Goal: Check status: Check status

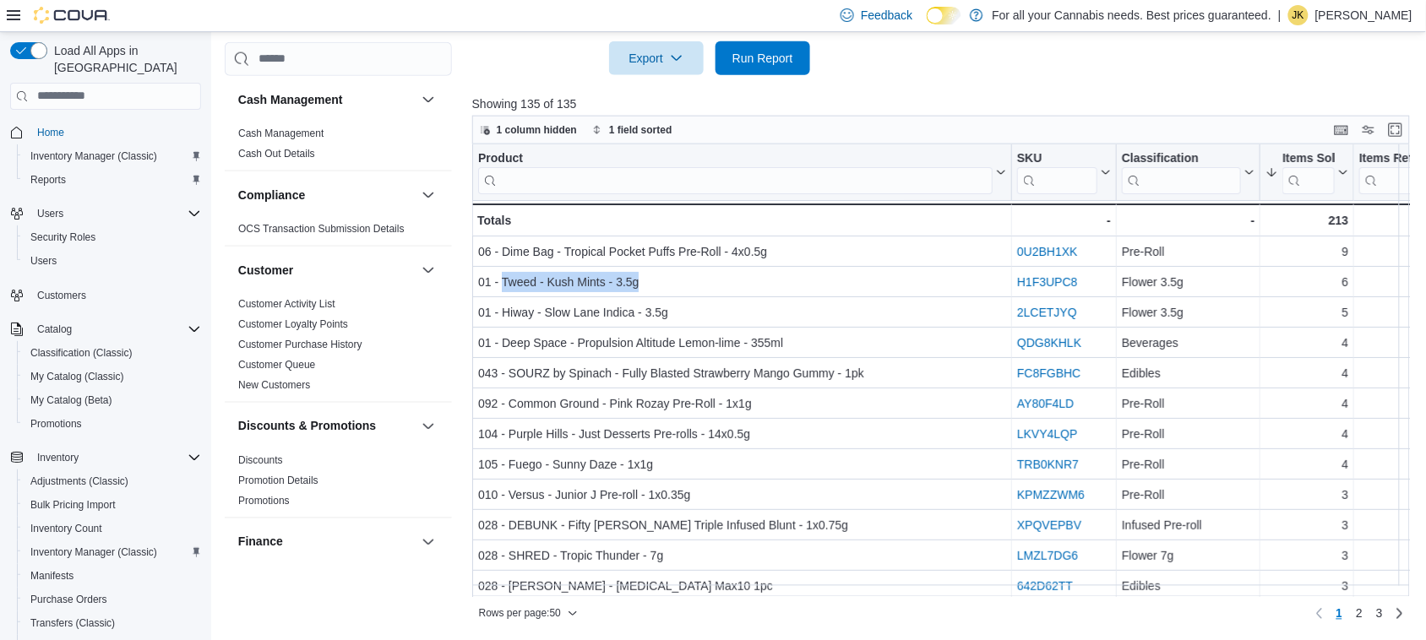
scroll to position [1150, 0]
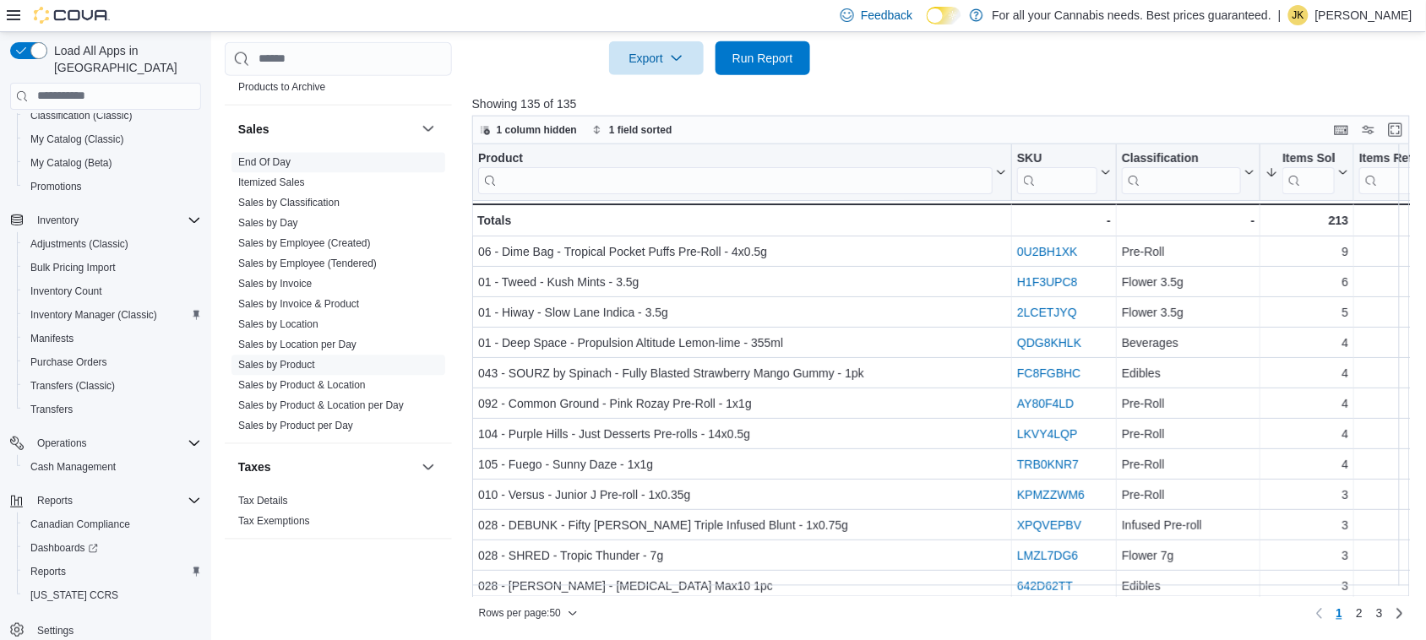
click at [273, 169] on span "End Of Day" at bounding box center [264, 163] width 52 height 14
click at [273, 162] on link "End Of Day" at bounding box center [264, 163] width 52 height 12
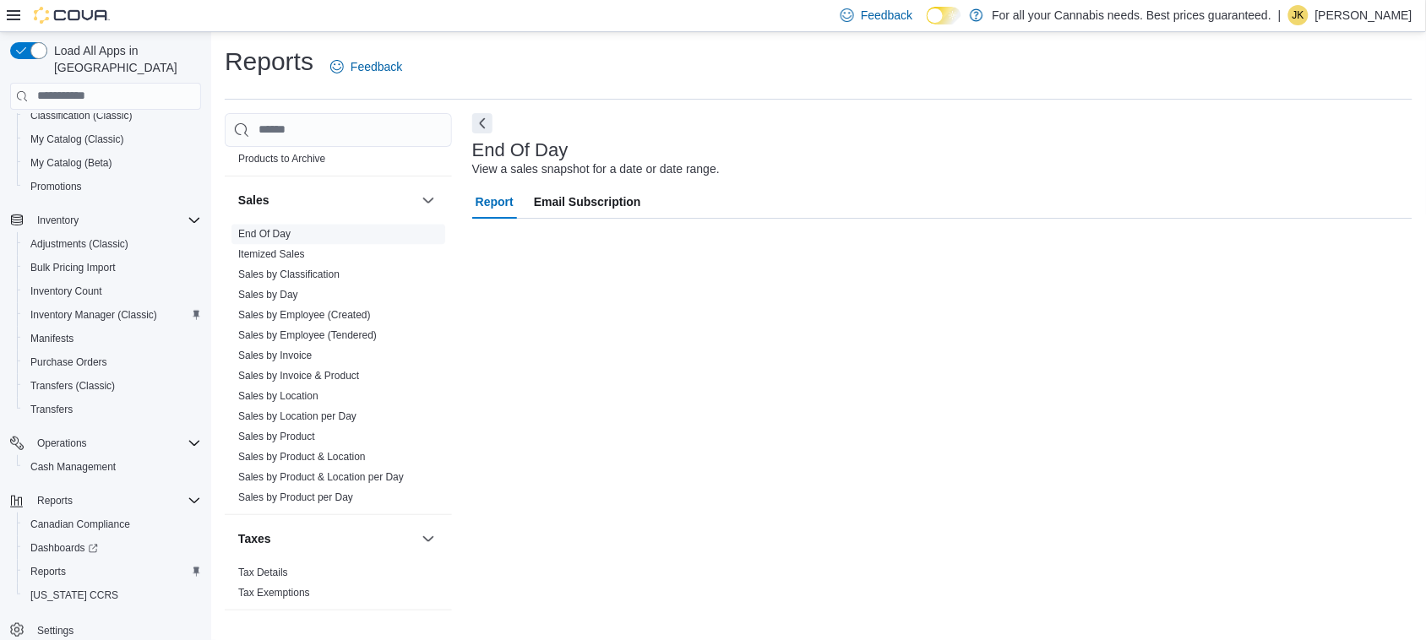
scroll to position [1, 0]
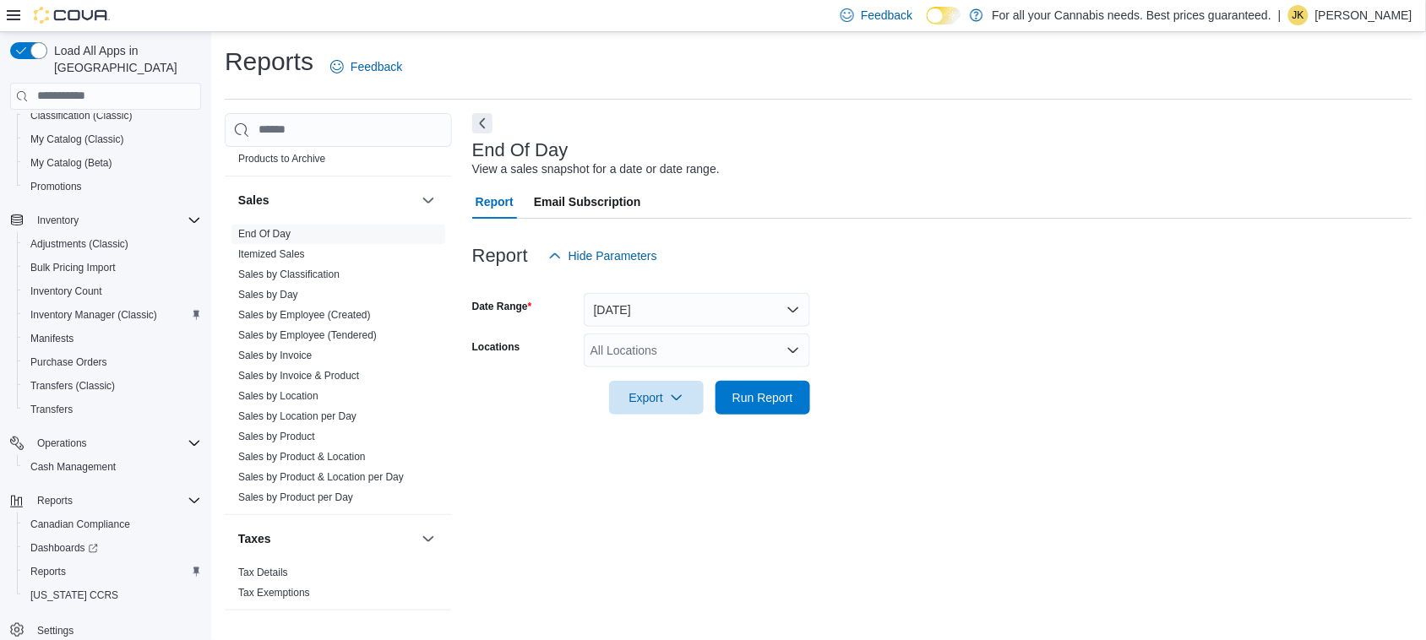
click at [609, 346] on div "All Locations" at bounding box center [697, 351] width 226 height 34
type input "***"
click at [673, 379] on span "TCS0201 King W" at bounding box center [674, 379] width 91 height 17
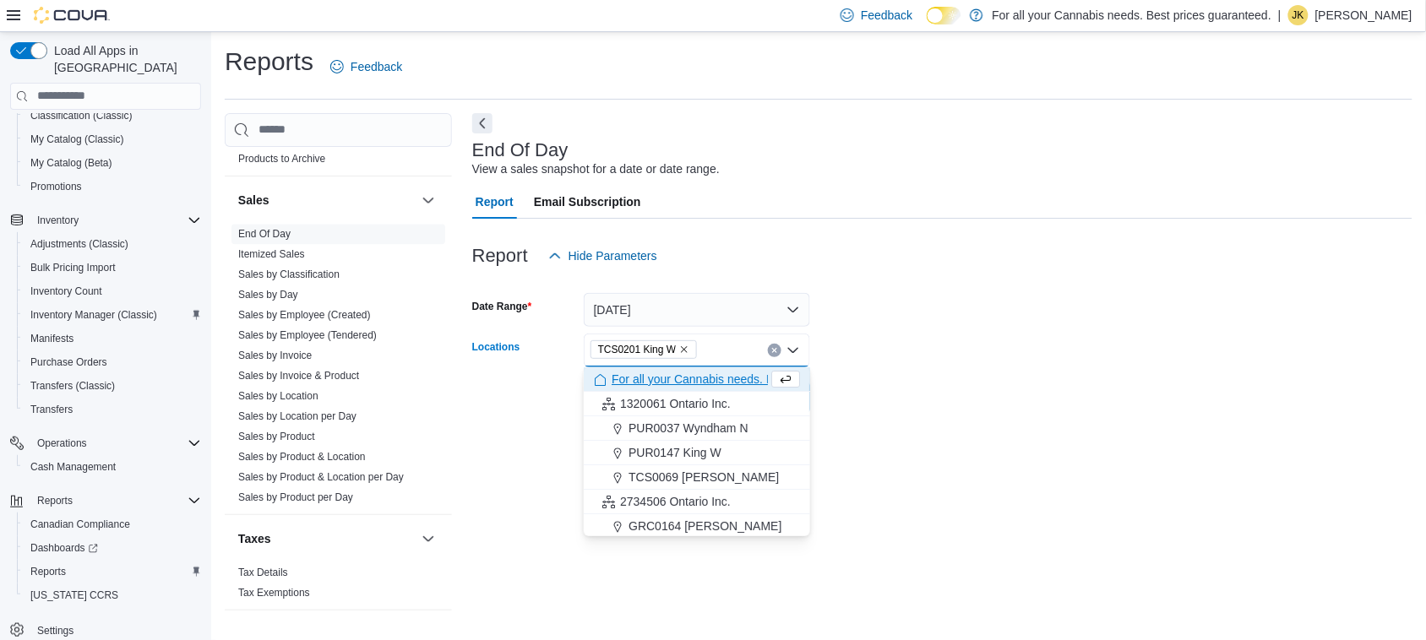
scroll to position [0, 0]
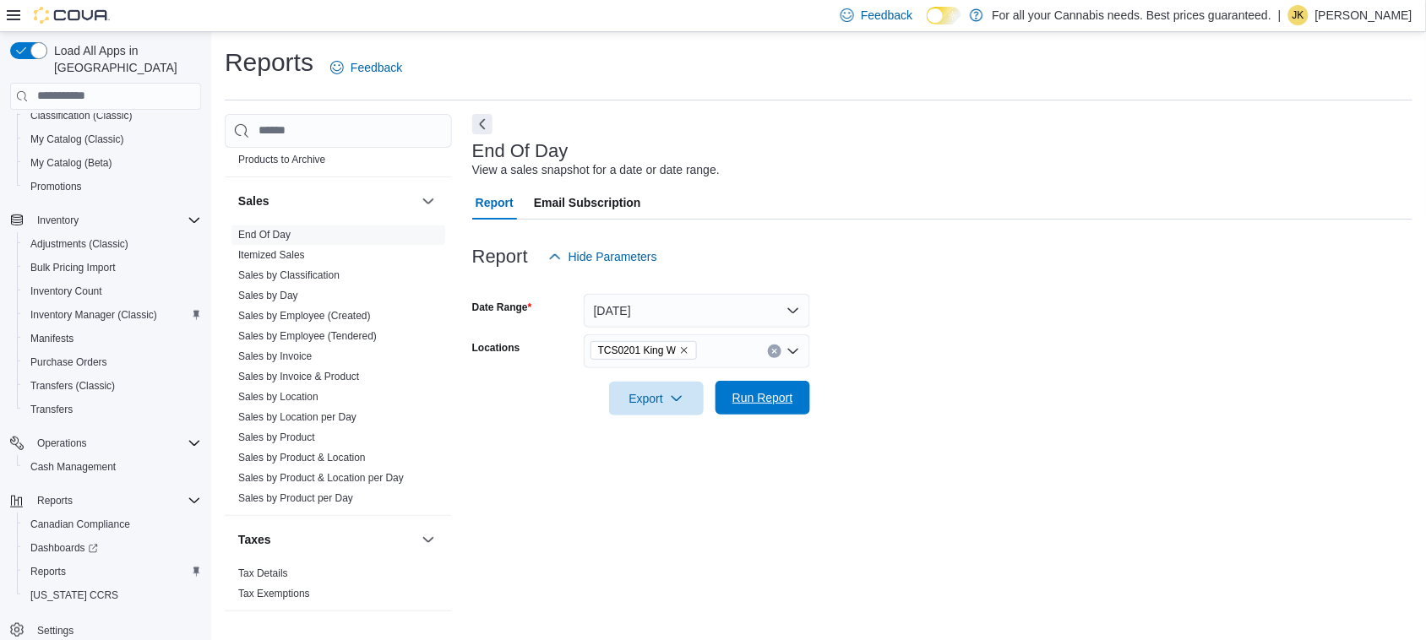
click at [763, 398] on span "Run Report" at bounding box center [763, 397] width 61 height 17
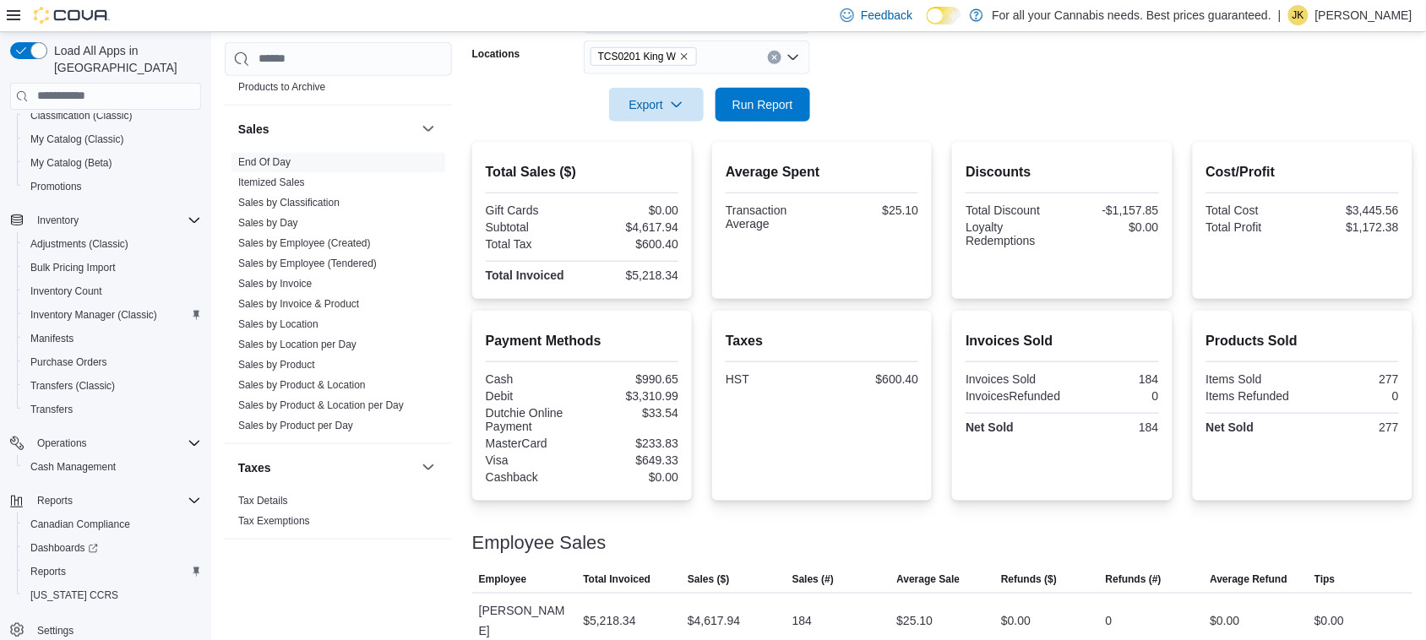
scroll to position [292, 0]
drag, startPoint x: 685, startPoint y: 275, endPoint x: 632, endPoint y: 280, distance: 53.5
click at [632, 280] on div "Total Sales ($) Gift Cards $0.00 Subtotal $4,617.94 Total Tax $600.40 Total Inv…" at bounding box center [582, 222] width 220 height 157
click at [672, 276] on div "$5,218.34" at bounding box center [631, 277] width 93 height 14
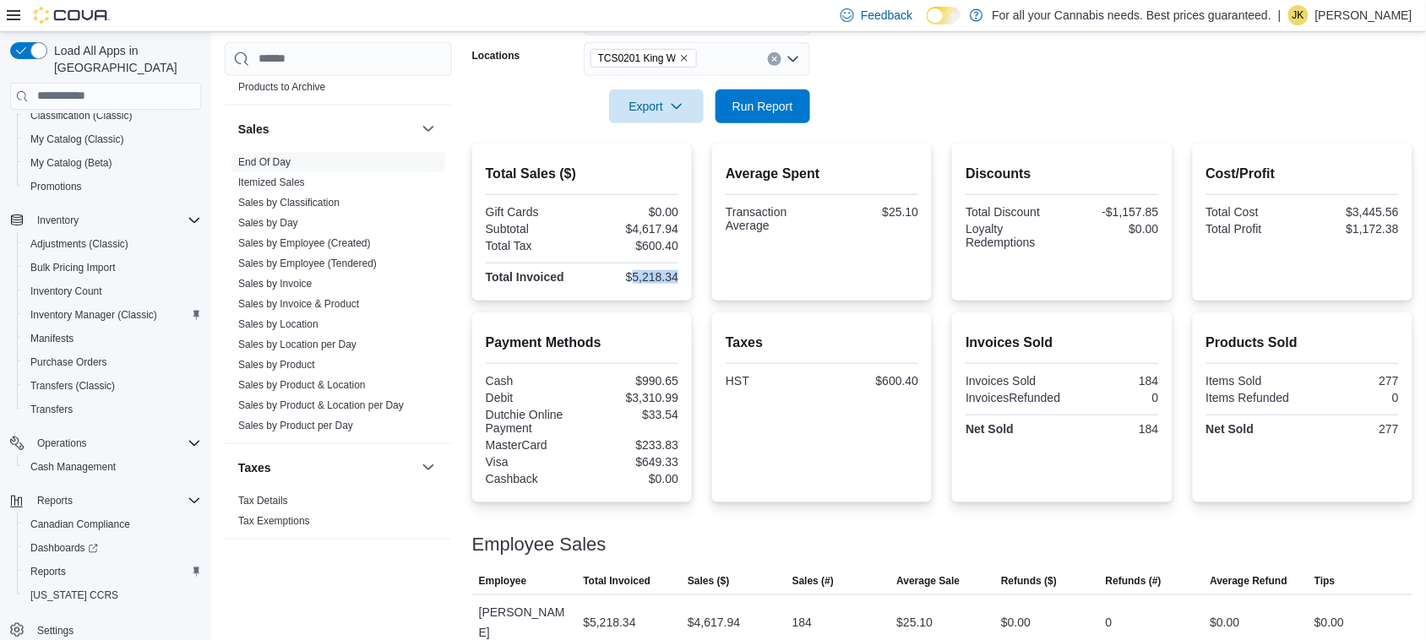
click at [678, 275] on div "$5,218.34" at bounding box center [631, 277] width 93 height 14
click at [684, 275] on div "Total Sales ($) Gift Cards $0.00 Subtotal $4,617.94 Total Tax $600.40 Total Inv…" at bounding box center [582, 222] width 220 height 157
drag, startPoint x: 680, startPoint y: 275, endPoint x: 629, endPoint y: 279, distance: 50.9
click at [629, 279] on div "$5,218.34" at bounding box center [631, 277] width 93 height 14
copy div "$5,218.34"
